Goal: Task Accomplishment & Management: Manage account settings

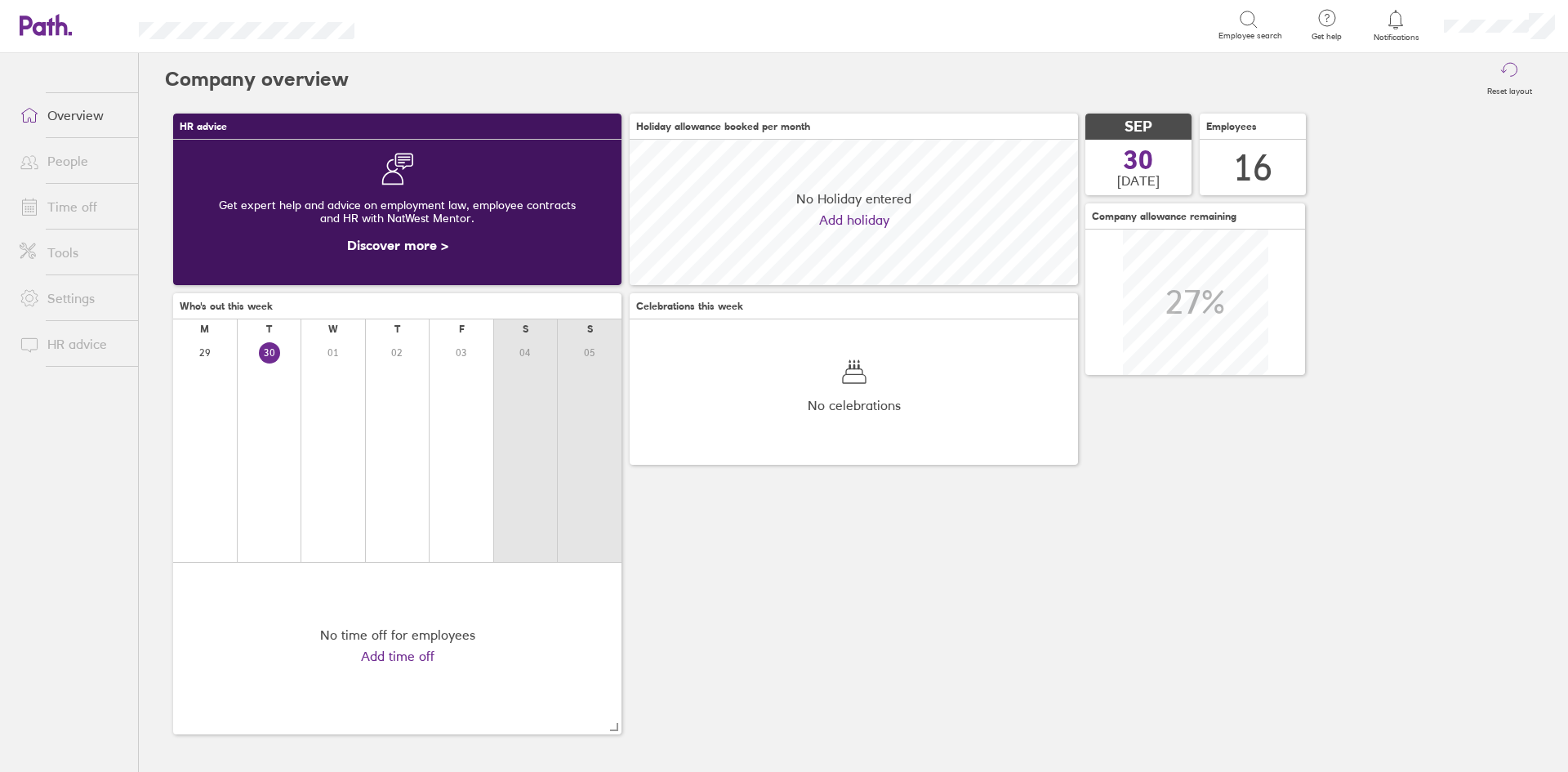
scroll to position [145, 448]
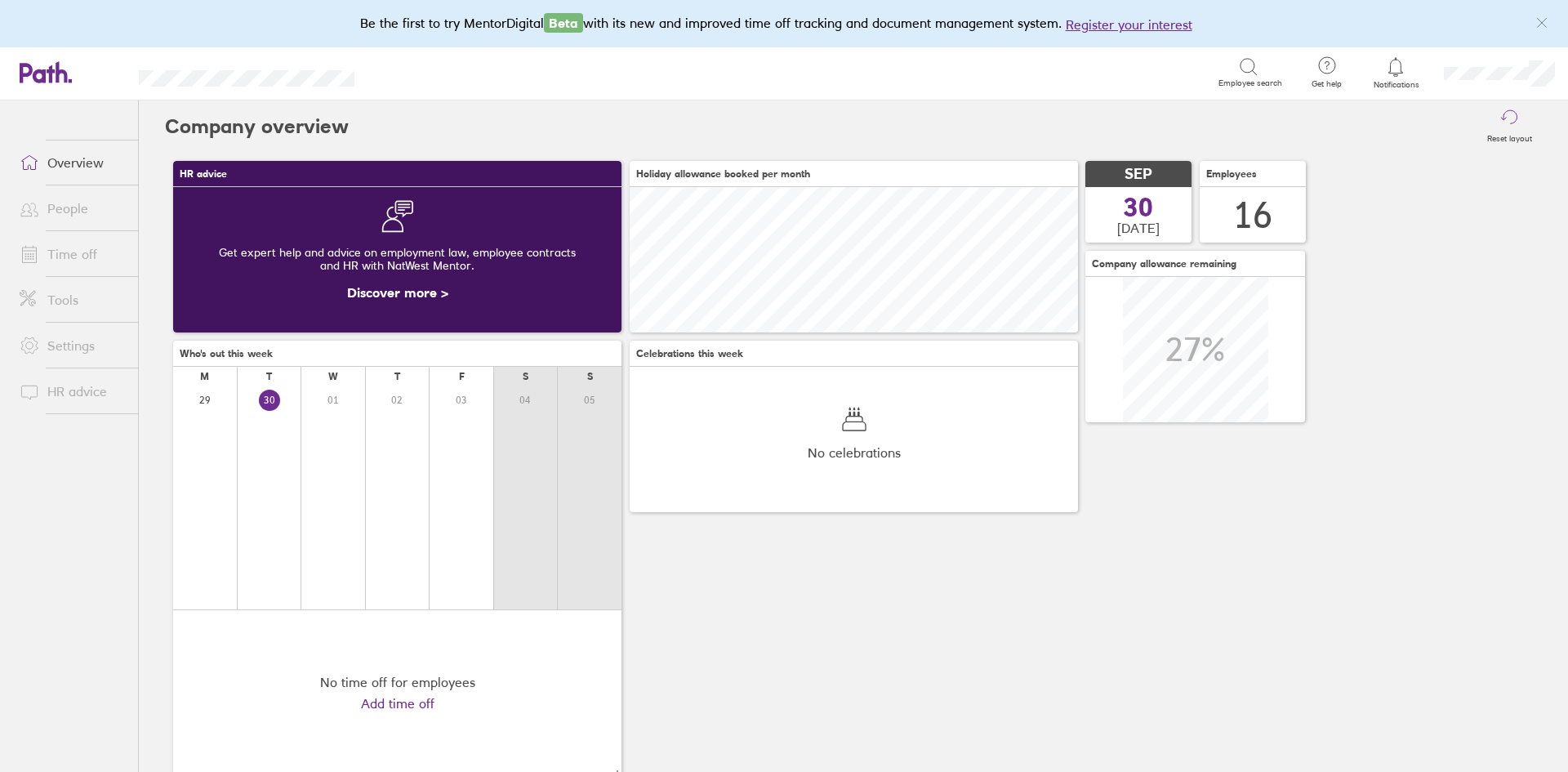
click at [90, 198] on link "People" at bounding box center [71, 208] width 131 height 33
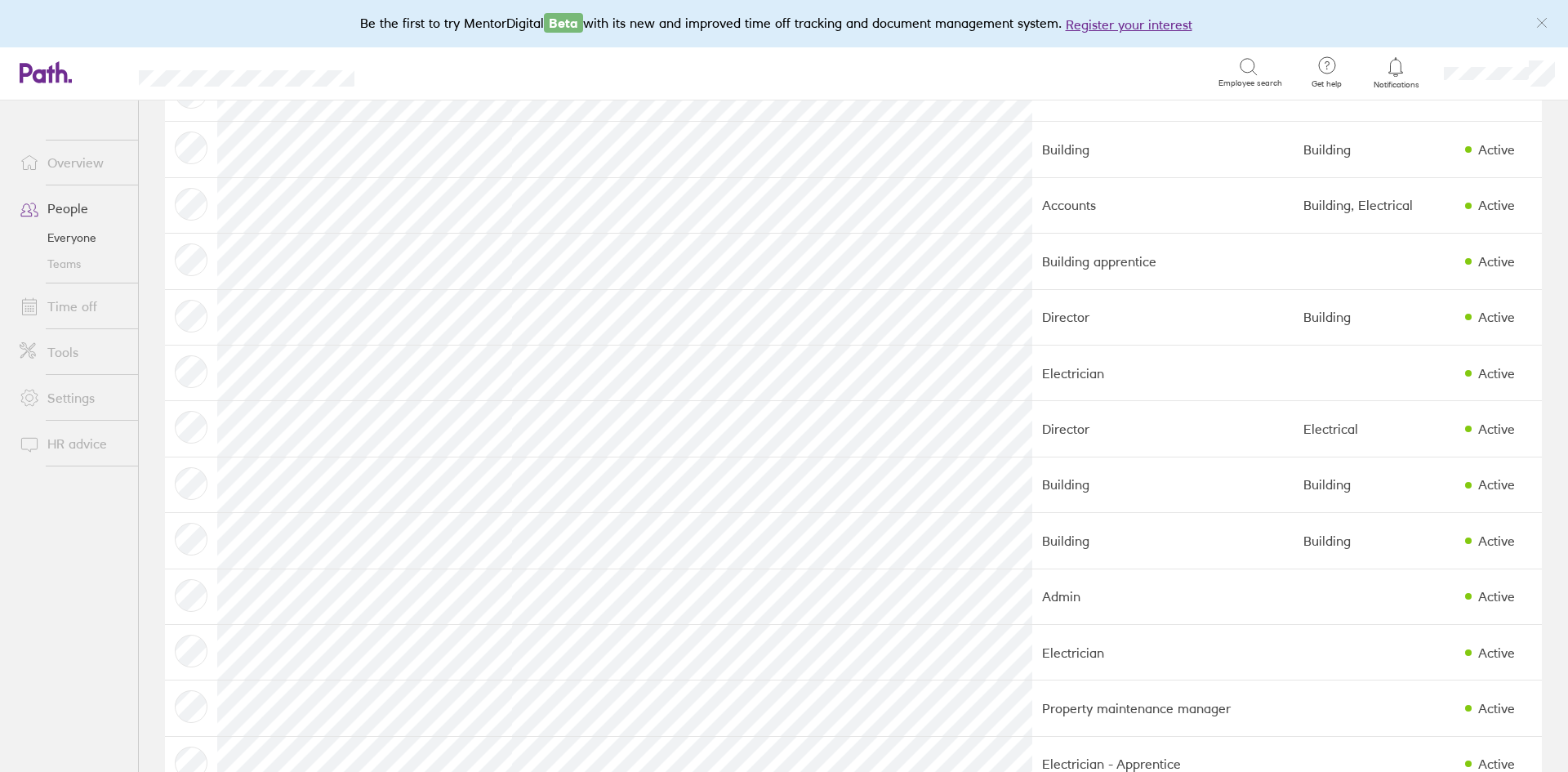
scroll to position [340, 0]
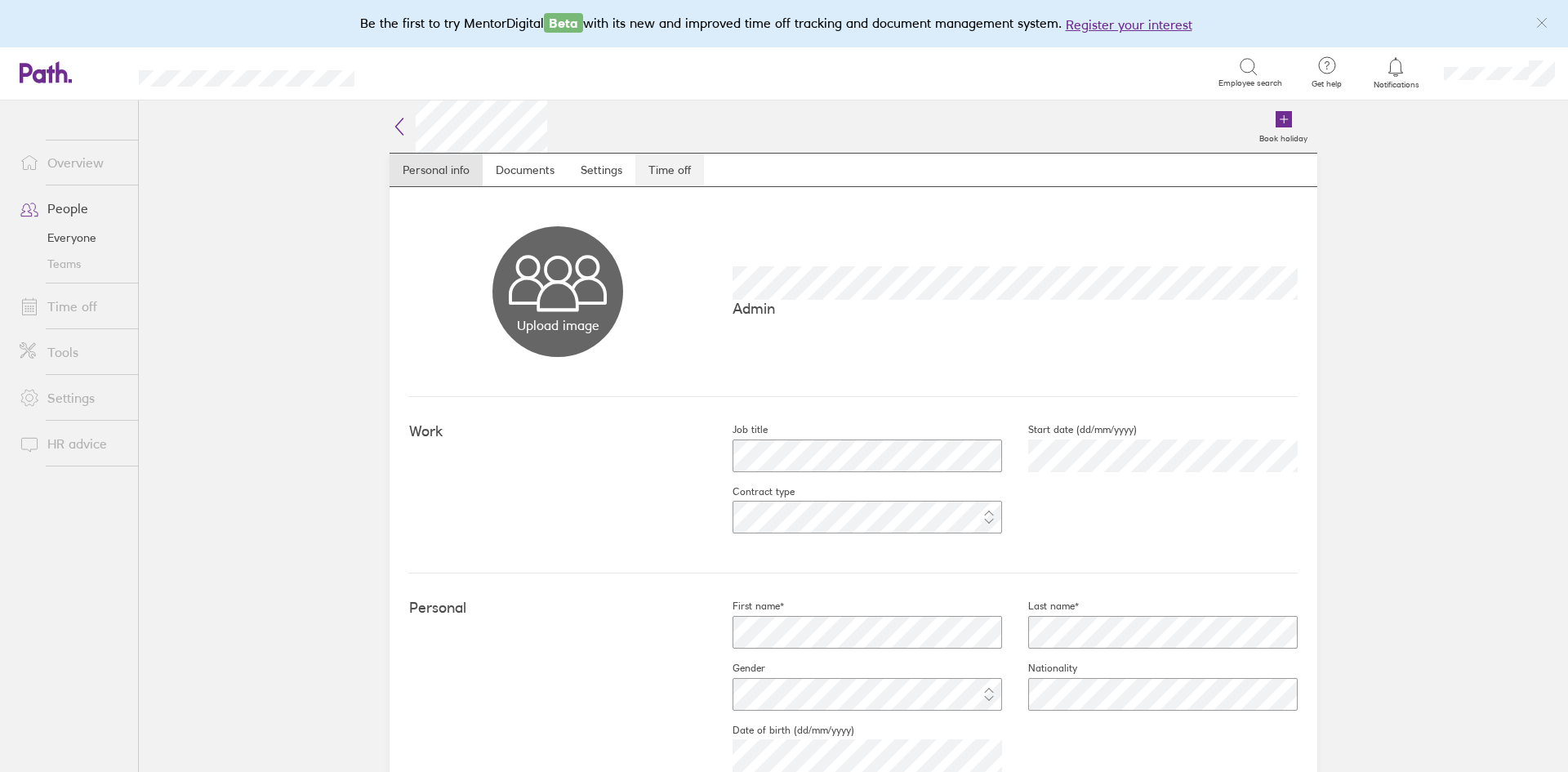
click at [651, 166] on link "Time off" at bounding box center [669, 170] width 69 height 33
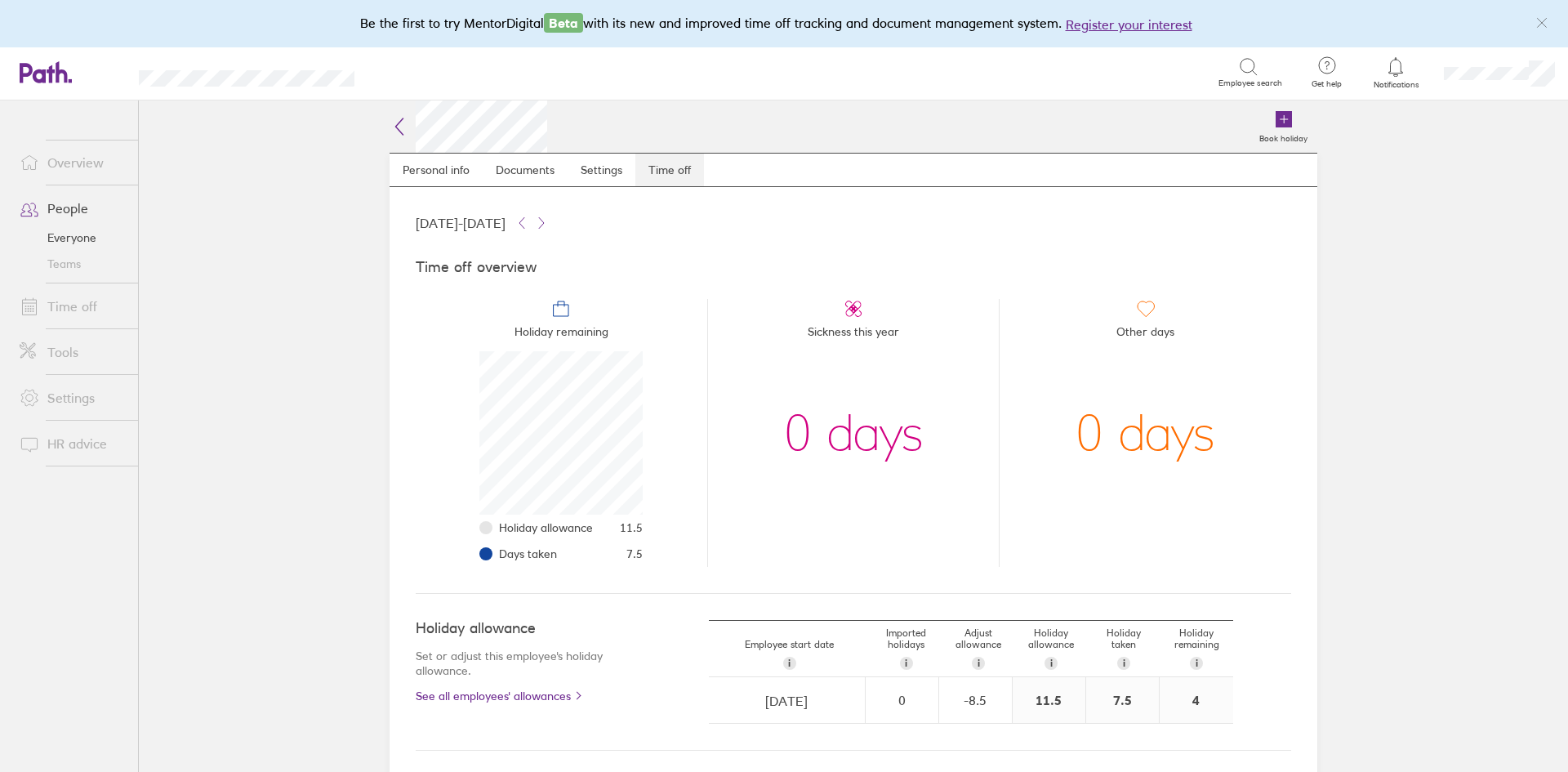
scroll to position [163, 163]
click at [980, 702] on div "-8.5" at bounding box center [975, 700] width 71 height 14
click at [981, 702] on div "-8.5" at bounding box center [975, 700] width 71 height 14
click at [970, 696] on div "-8.5" at bounding box center [964, 700] width 48 height 14
click at [992, 706] on div "-" at bounding box center [998, 708] width 13 height 13
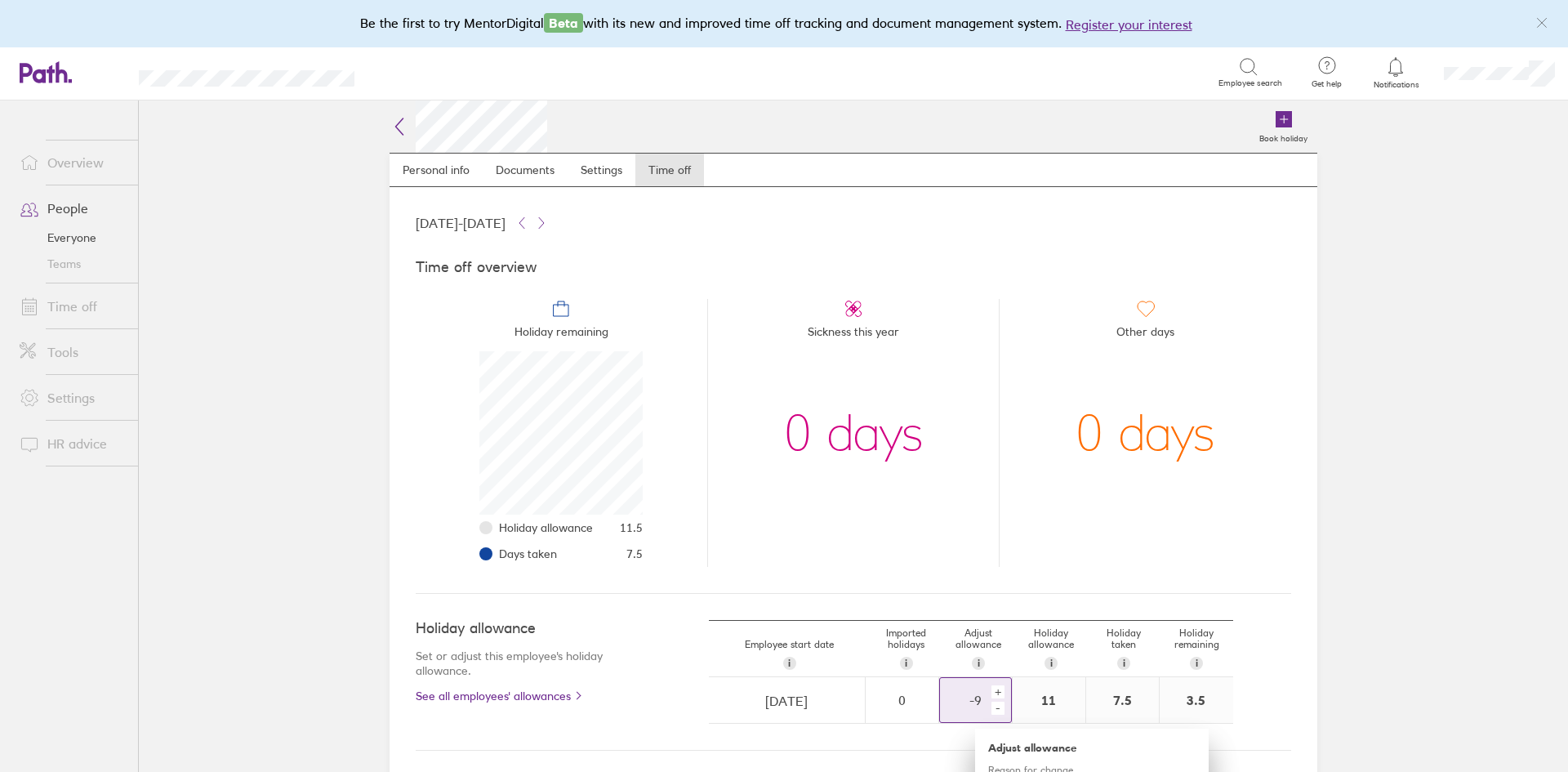
click at [992, 706] on div "-" at bounding box center [998, 708] width 13 height 13
click at [991, 689] on div "+" at bounding box center [998, 692] width 13 height 13
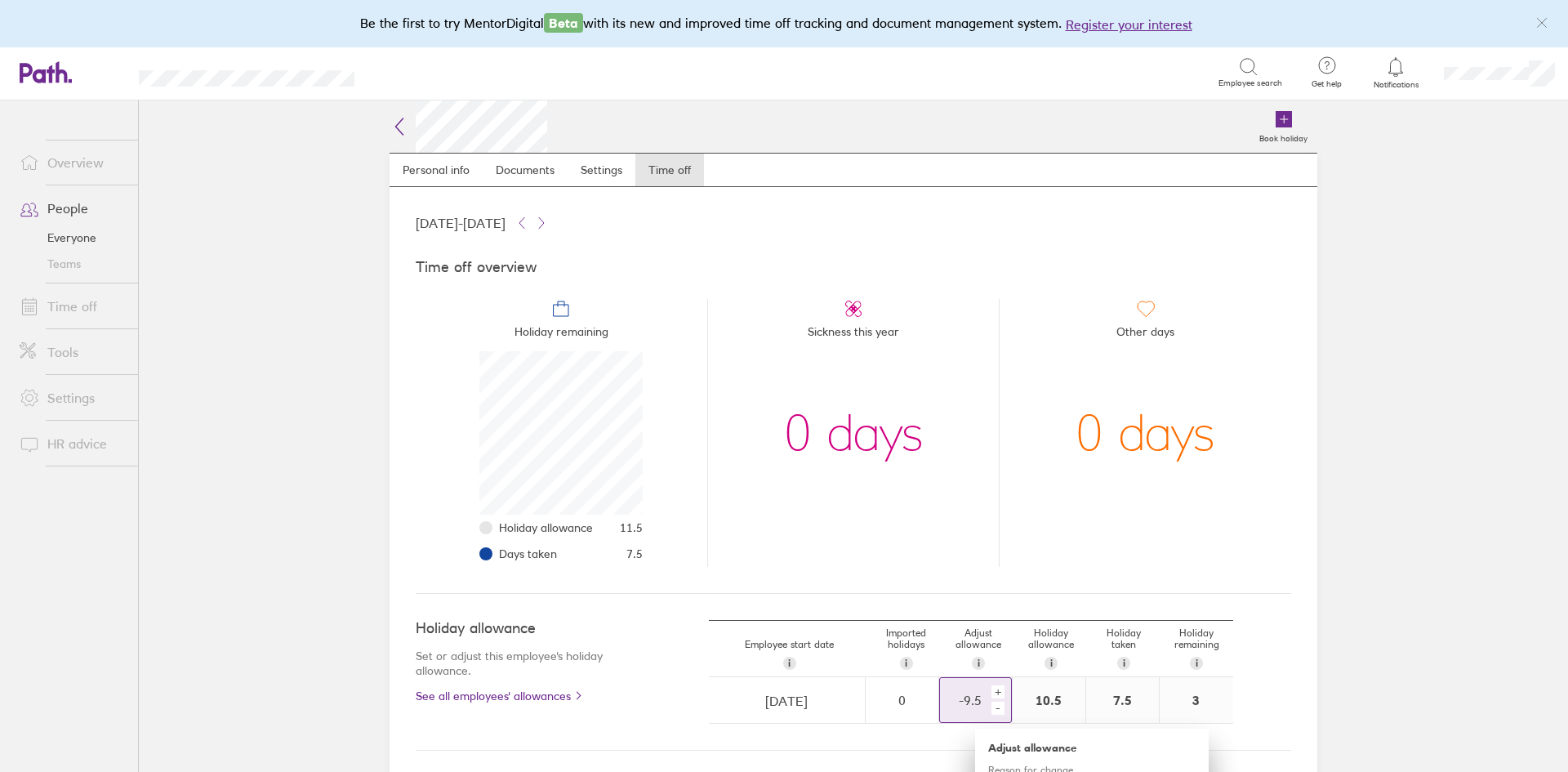
click at [991, 689] on div "+" at bounding box center [998, 692] width 13 height 13
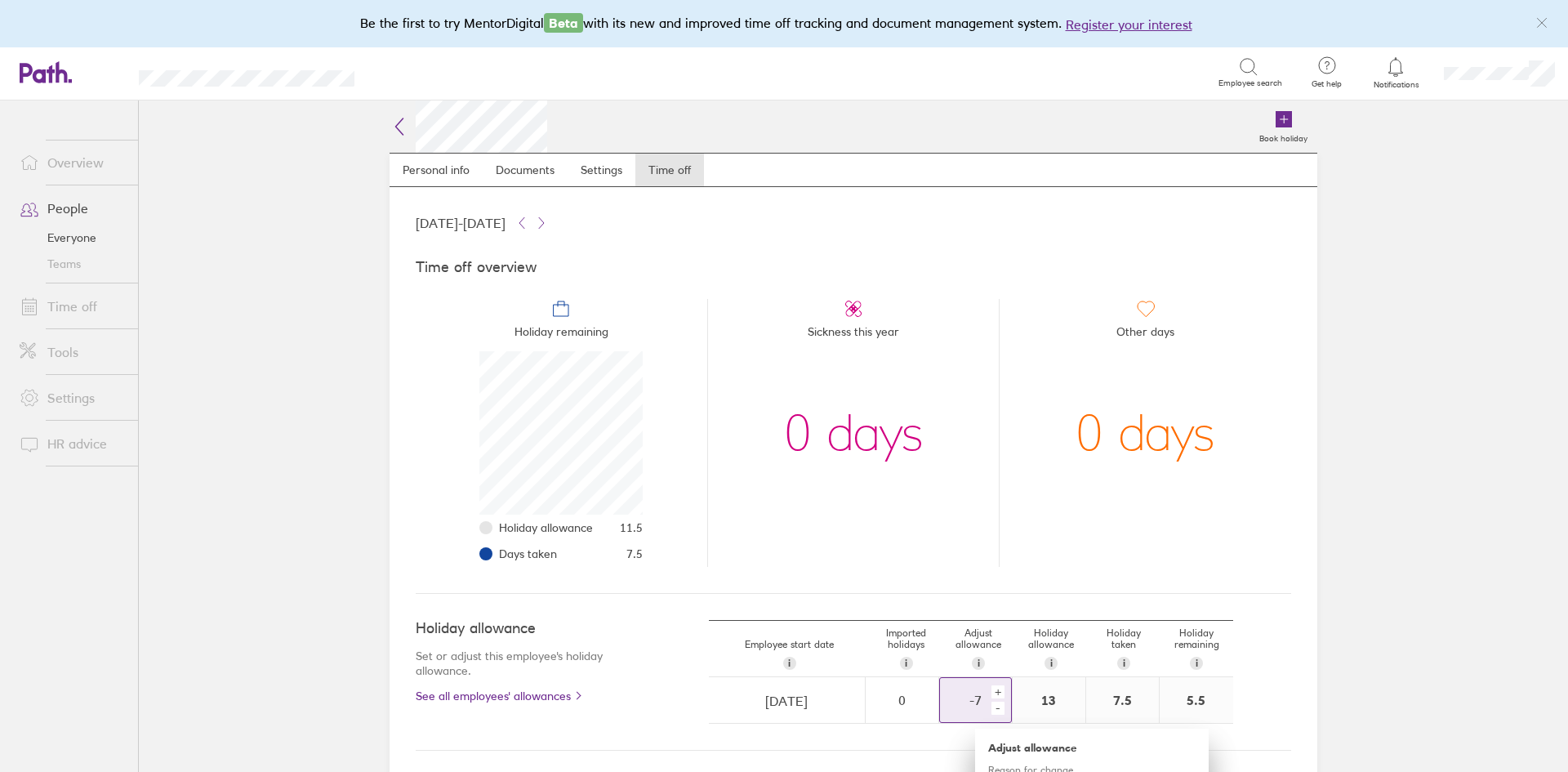
click at [991, 689] on div "+" at bounding box center [998, 692] width 13 height 13
click at [1353, 535] on main "Book holiday Personal info Documents Settings Time off 01 Jan 2025 - 31 Dec 202…" at bounding box center [854, 436] width 1430 height 671
click at [967, 701] on div "-8.5" at bounding box center [975, 700] width 71 height 14
click at [992, 691] on div "+" at bounding box center [998, 692] width 13 height 13
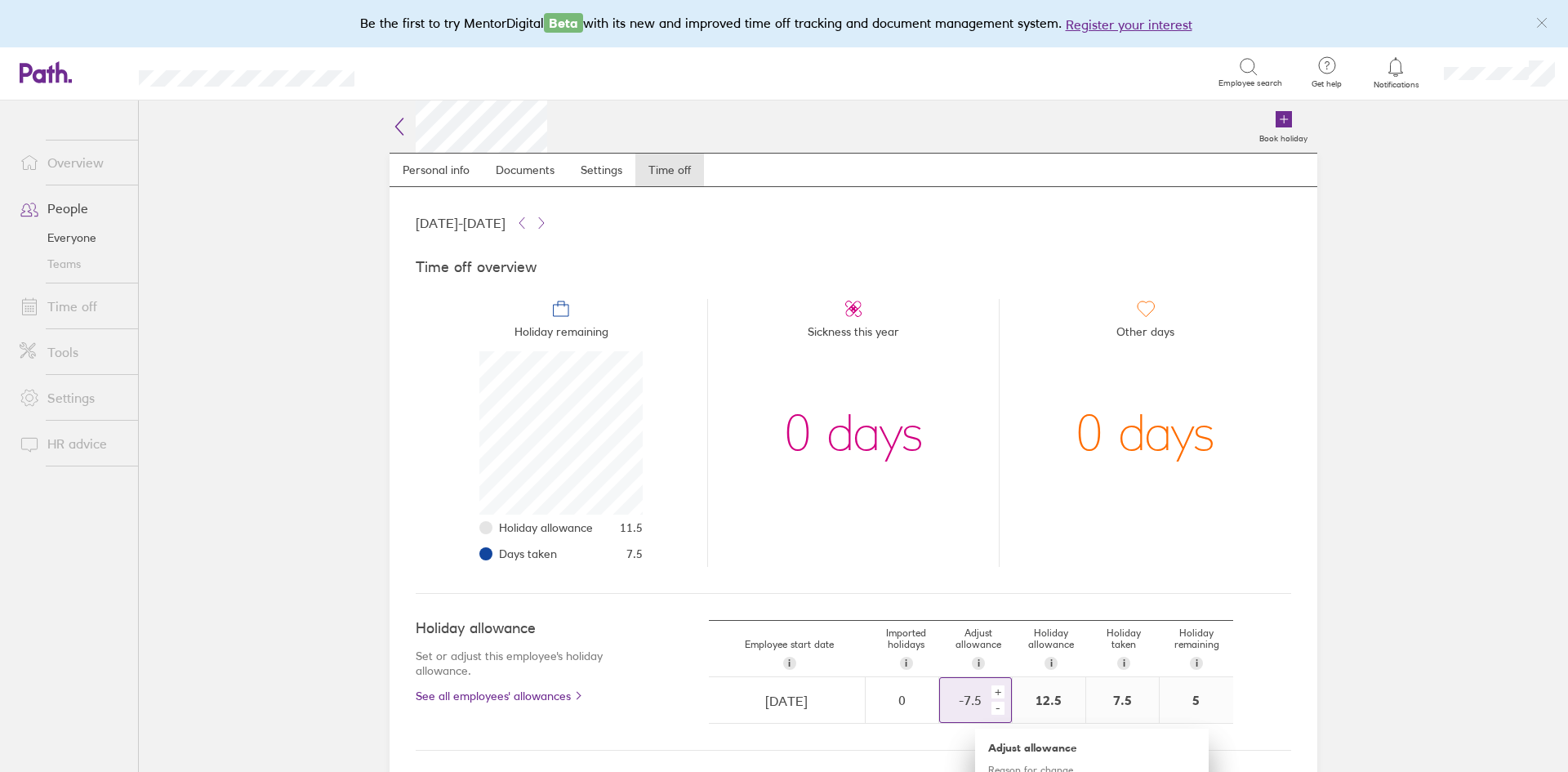
click at [992, 691] on div "+" at bounding box center [998, 692] width 13 height 13
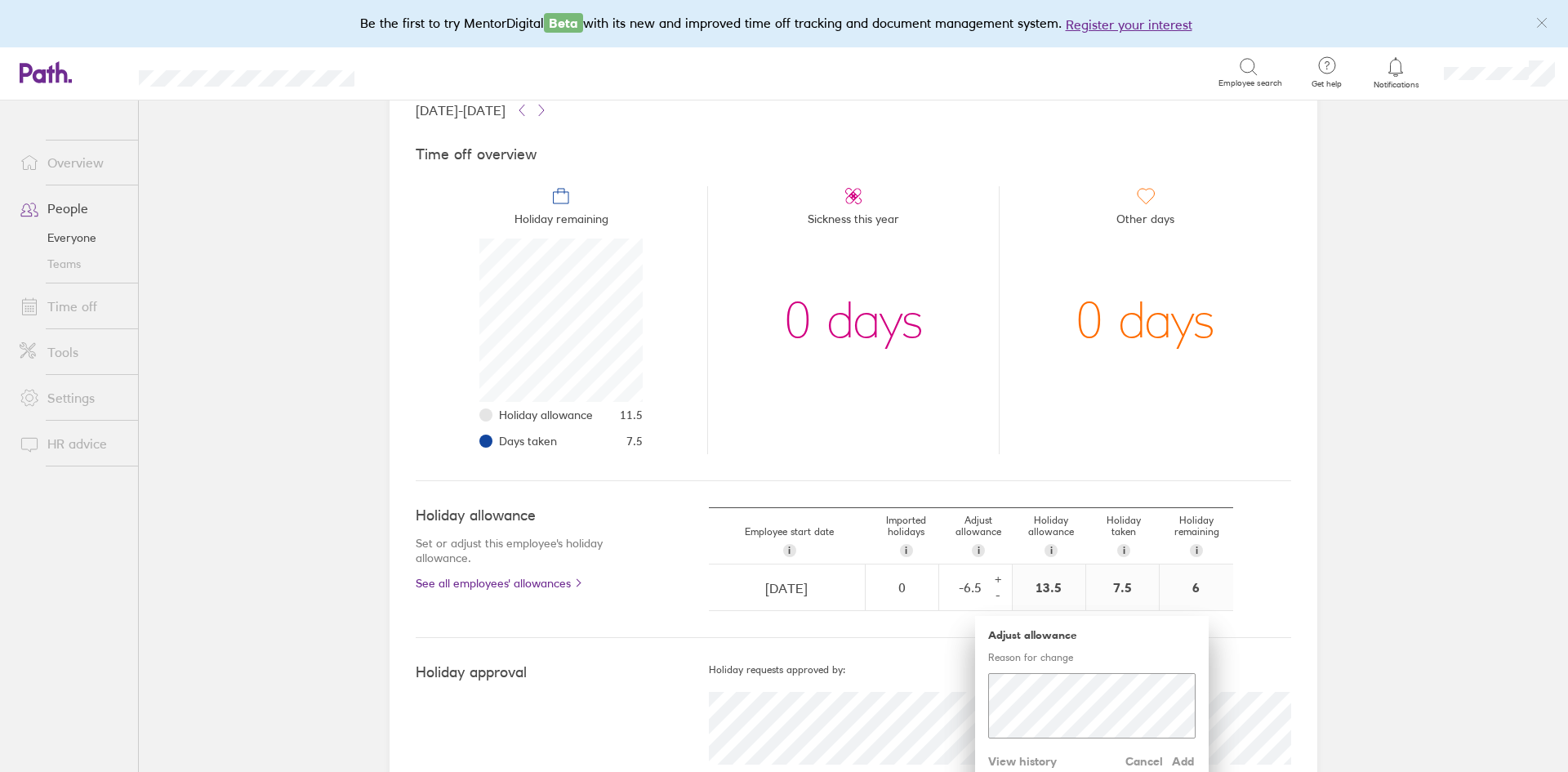
scroll to position [159, 0]
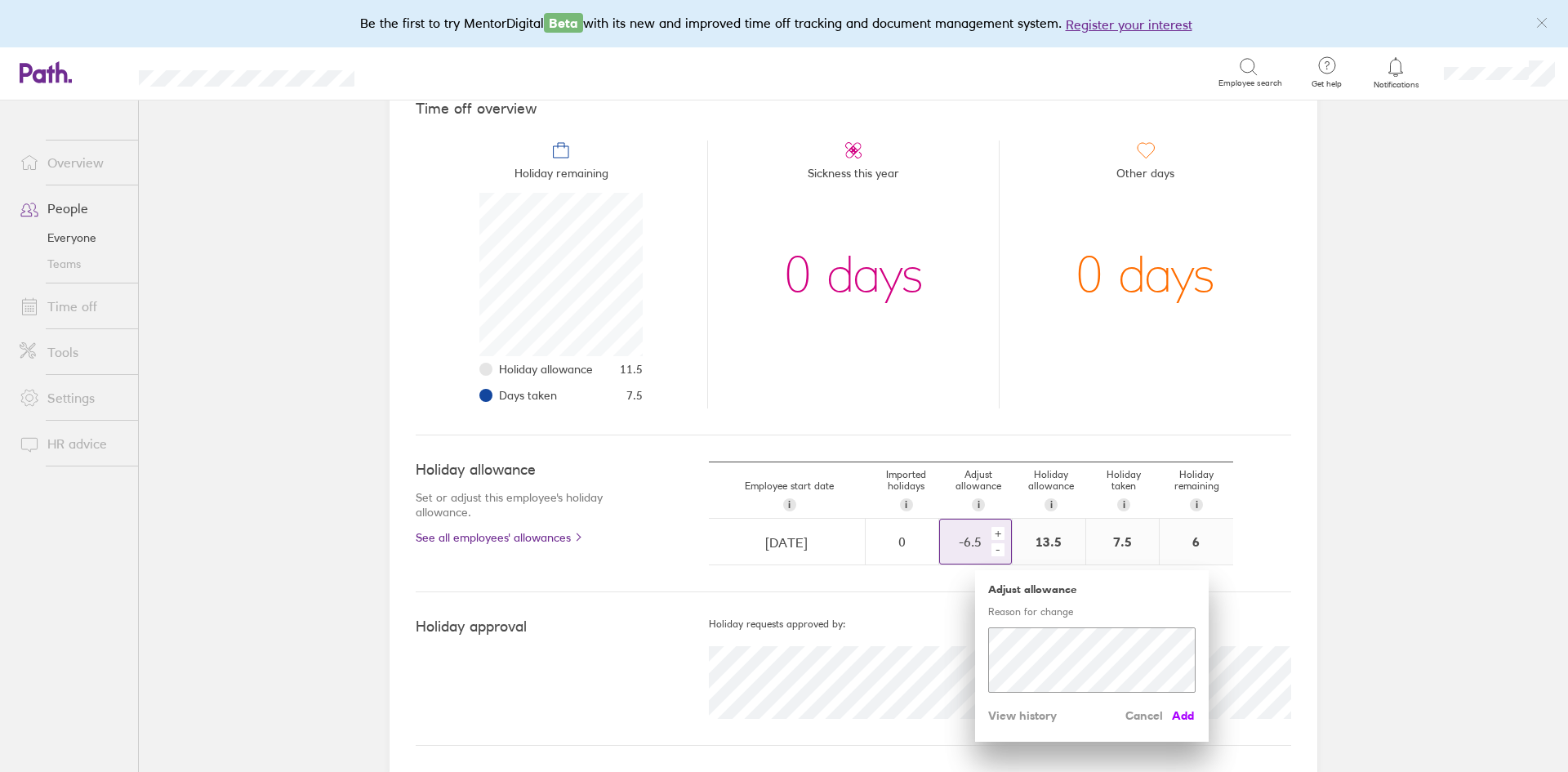
click at [1170, 715] on span "Add" at bounding box center [1182, 715] width 26 height 26
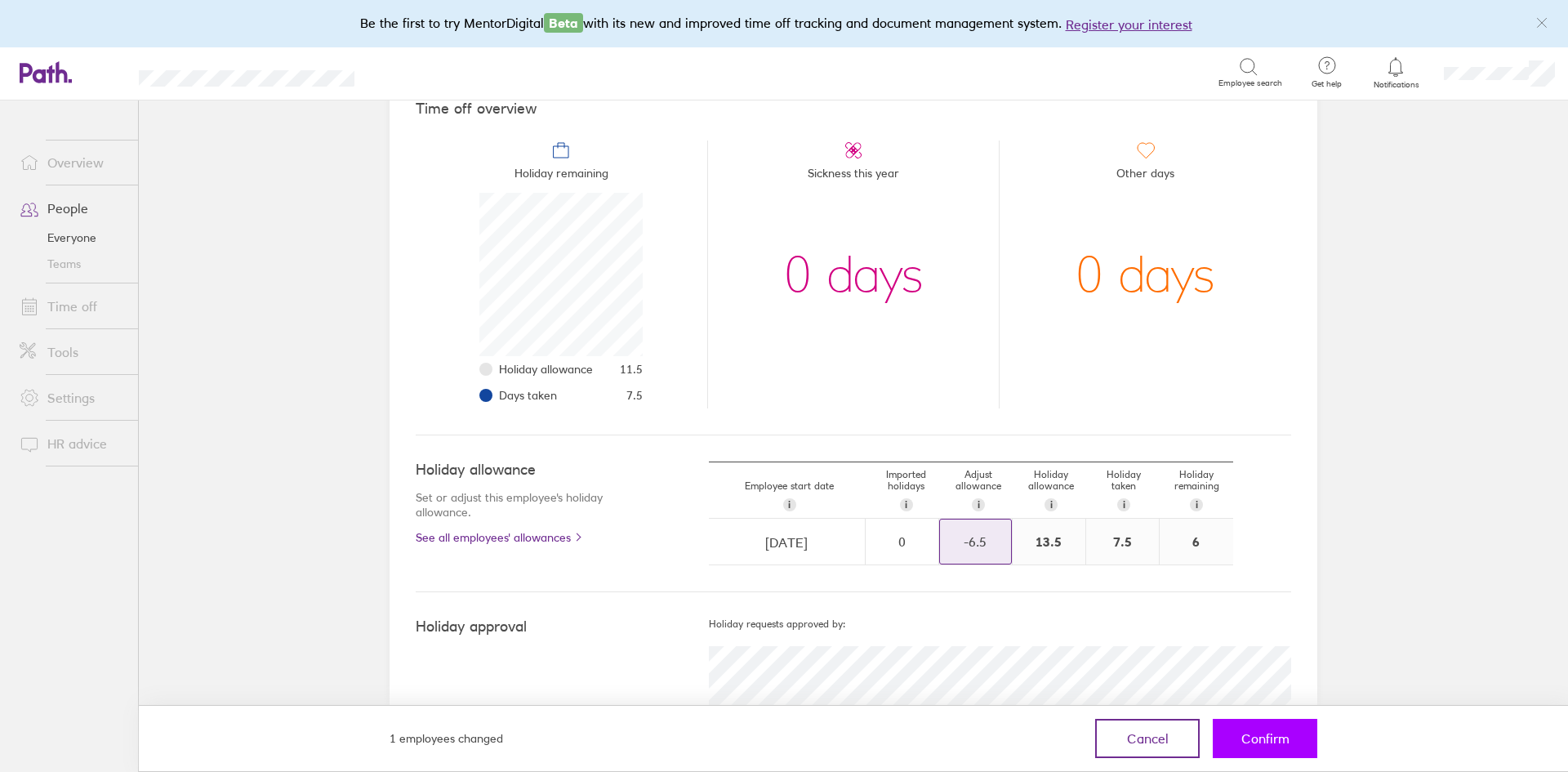
click at [1255, 738] on span "Confirm" at bounding box center [1265, 738] width 48 height 14
click at [1271, 741] on span "Confirm" at bounding box center [1265, 738] width 48 height 14
click at [1257, 737] on span "Confirm" at bounding box center [1265, 738] width 48 height 14
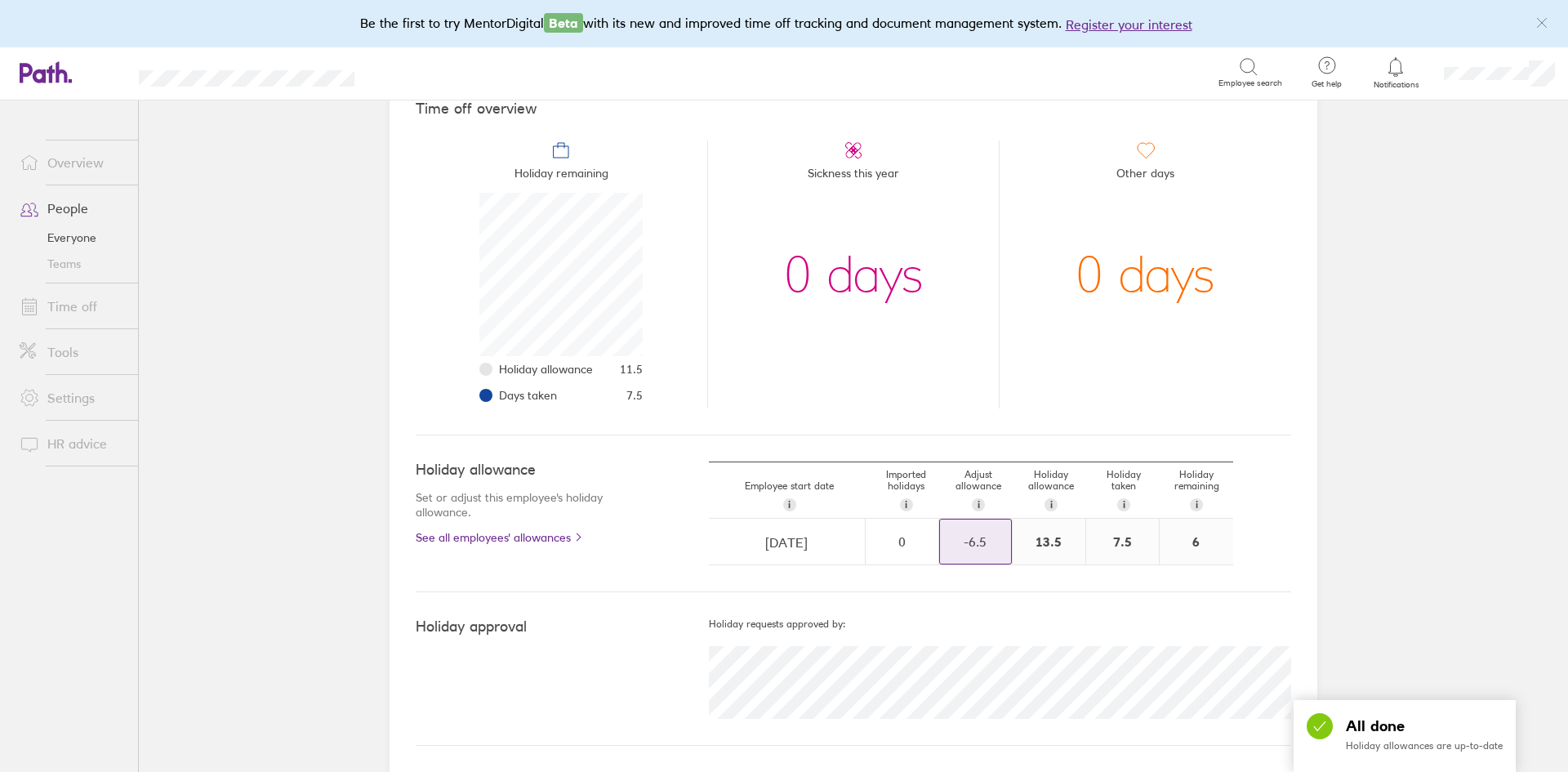
click at [1257, 737] on div "Holiday approval Holiday requests approved by:" at bounding box center [853, 669] width 875 height 154
click at [101, 301] on link "Time off" at bounding box center [71, 306] width 131 height 33
